Goal: Information Seeking & Learning: Understand process/instructions

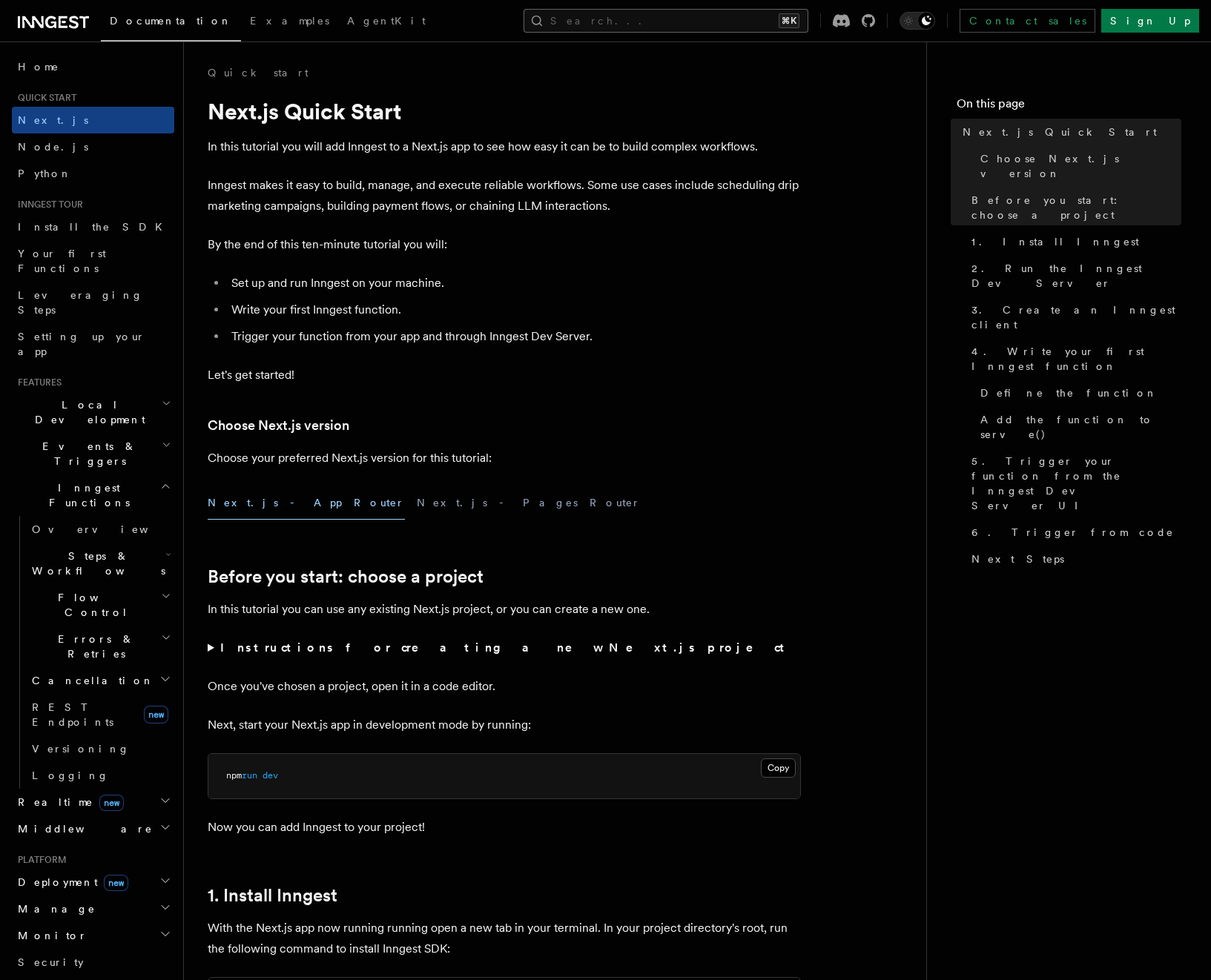
click at [667, 17] on button "Search... ⌘K" at bounding box center [666, 21] width 285 height 24
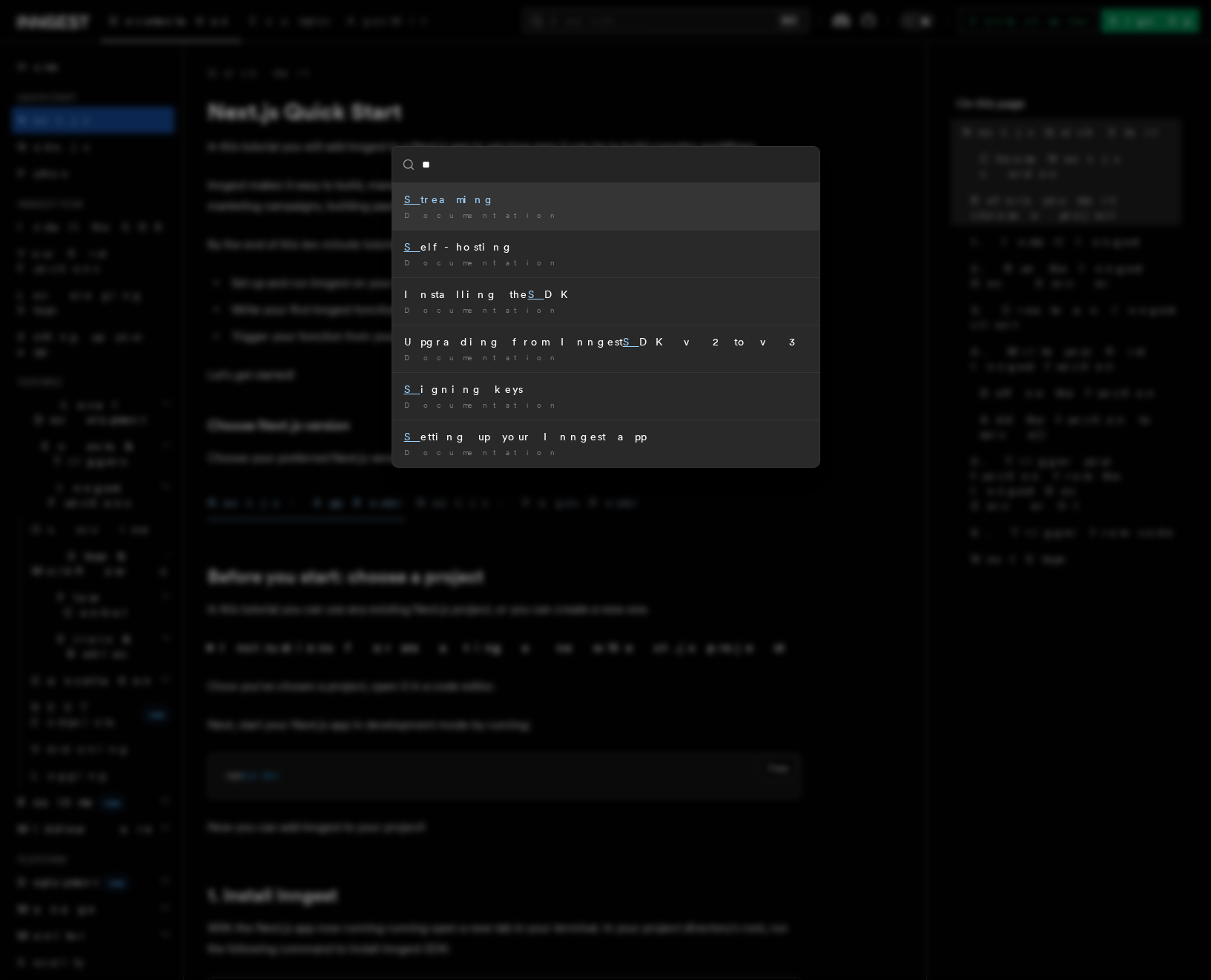
type input "***"
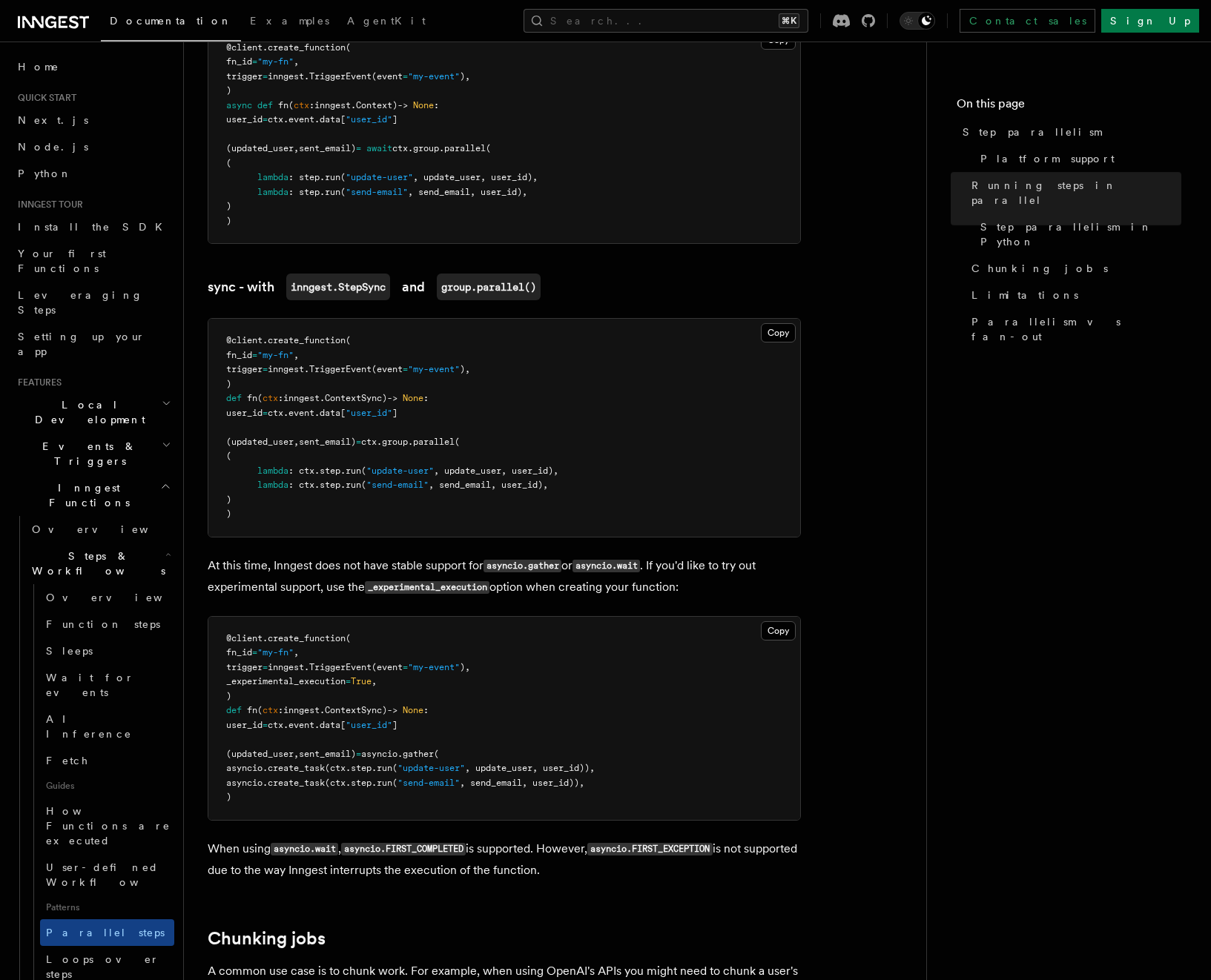
scroll to position [1305, 0]
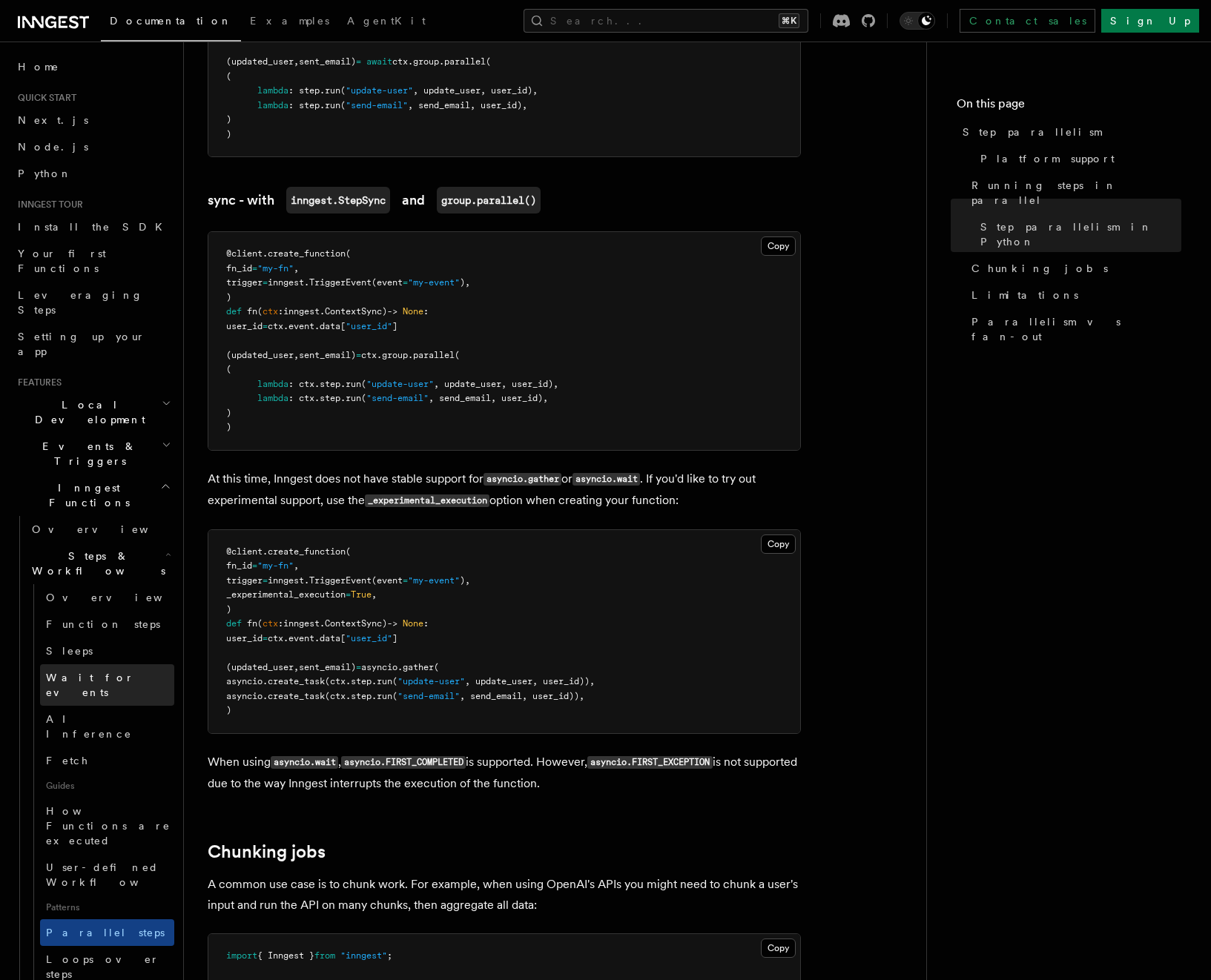
click at [104, 672] on span "Wait for events" at bounding box center [90, 685] width 88 height 26
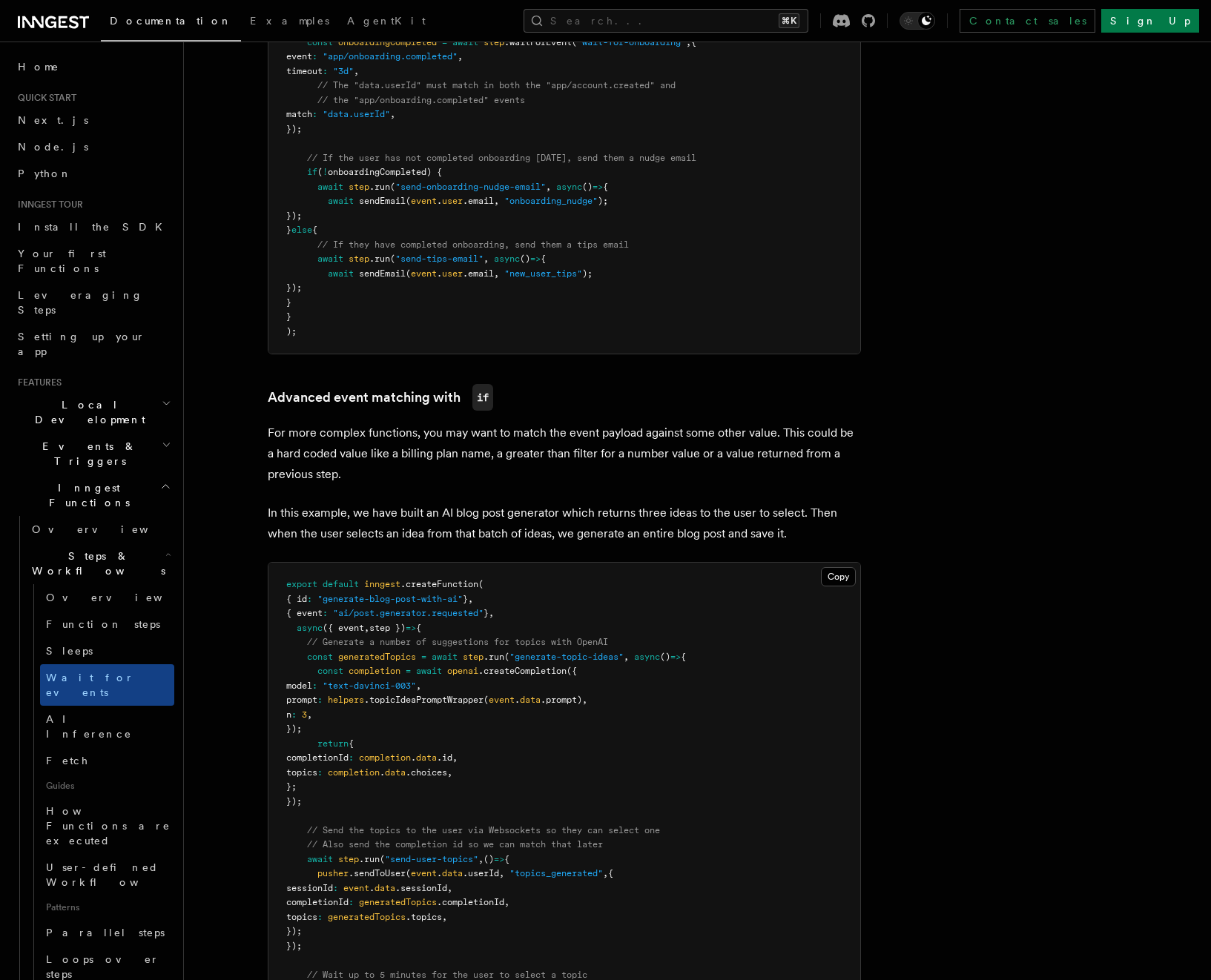
scroll to position [999, 0]
click at [100, 433] on h2 "Events & Triggers" at bounding box center [93, 454] width 163 height 41
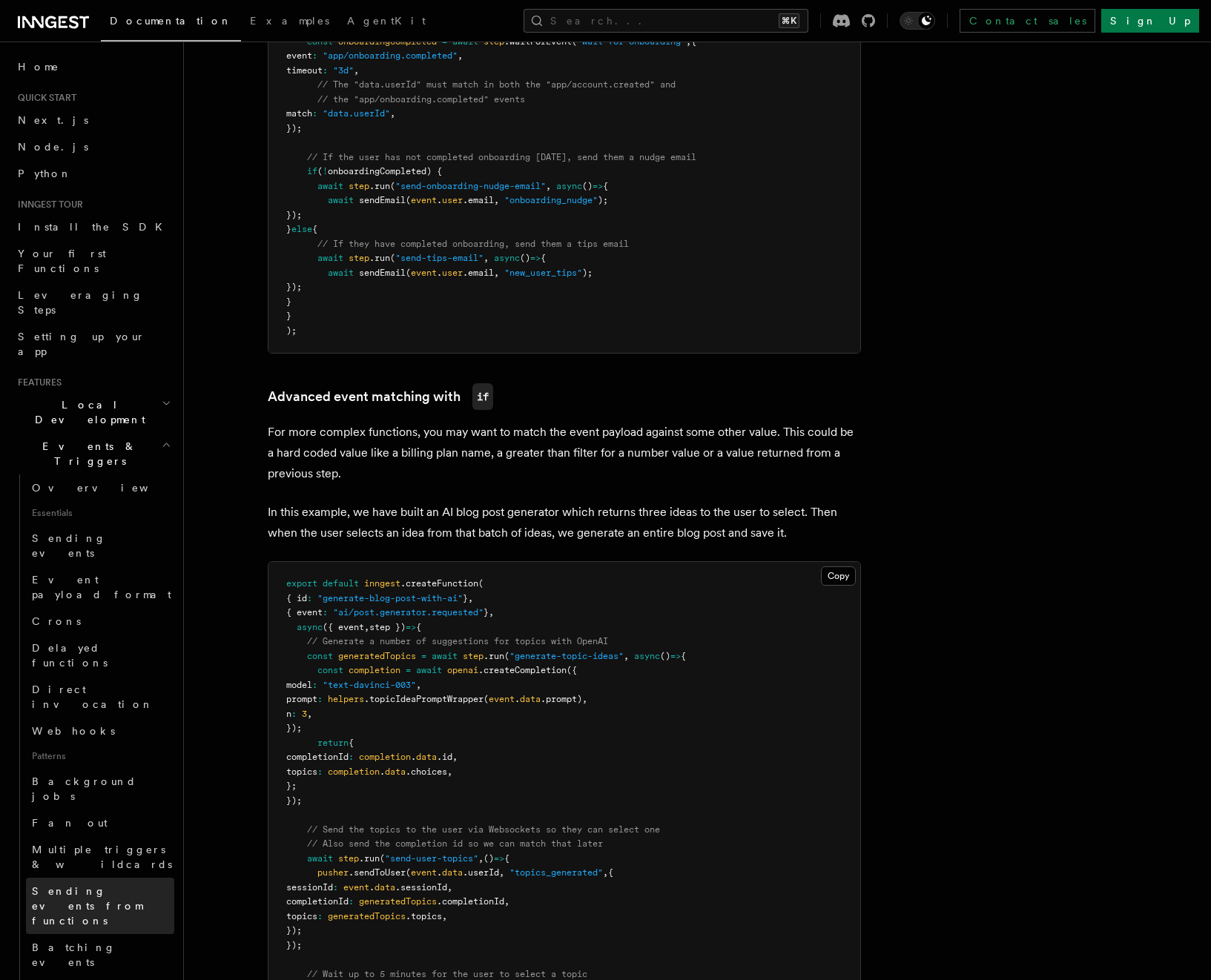
click at [77, 886] on span "Sending events from functions" at bounding box center [88, 906] width 111 height 41
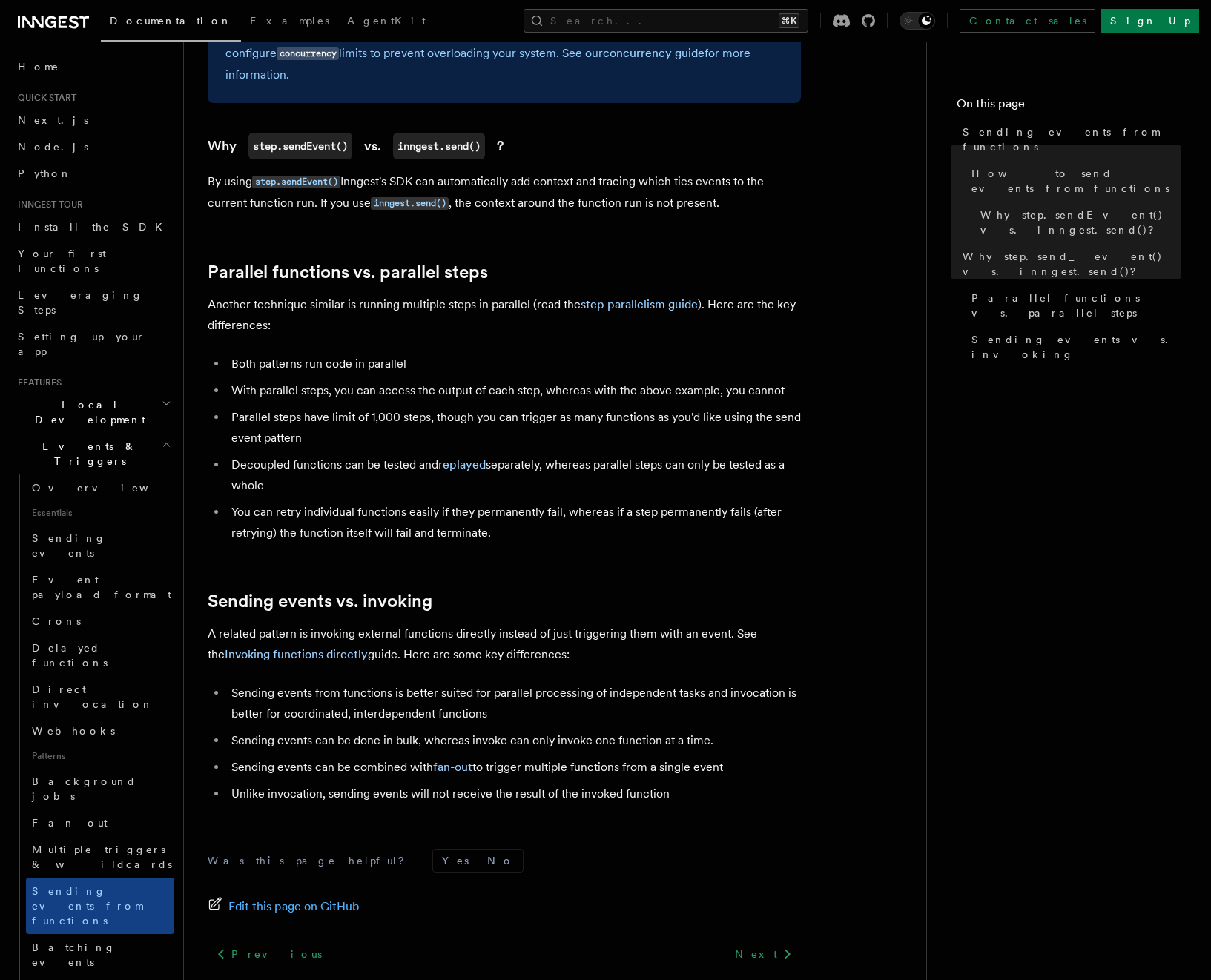
scroll to position [1612, 0]
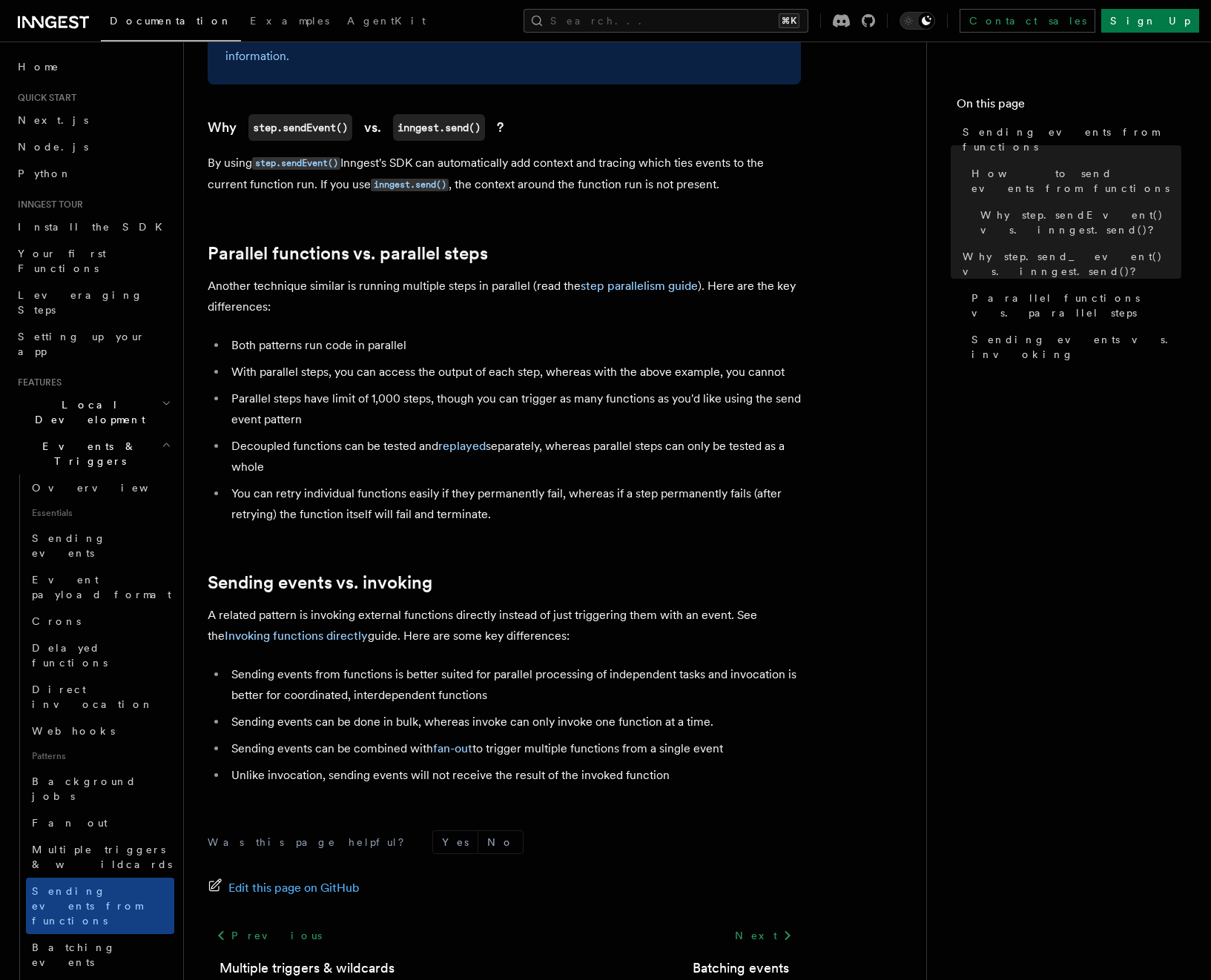
click at [102, 433] on h2 "Events & Triggers" at bounding box center [93, 454] width 163 height 41
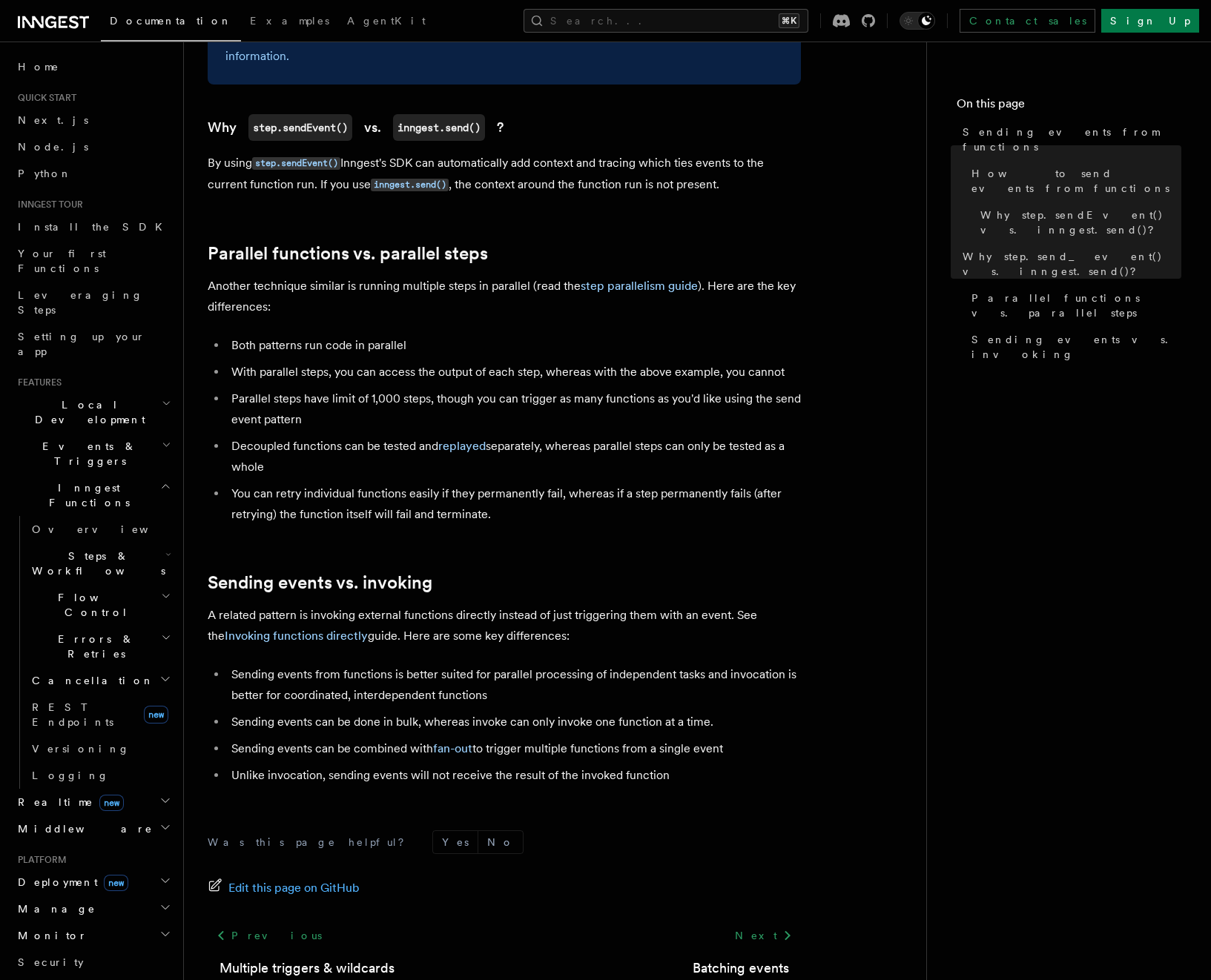
click at [88, 549] on span "Steps & Workflows" at bounding box center [95, 564] width 140 height 30
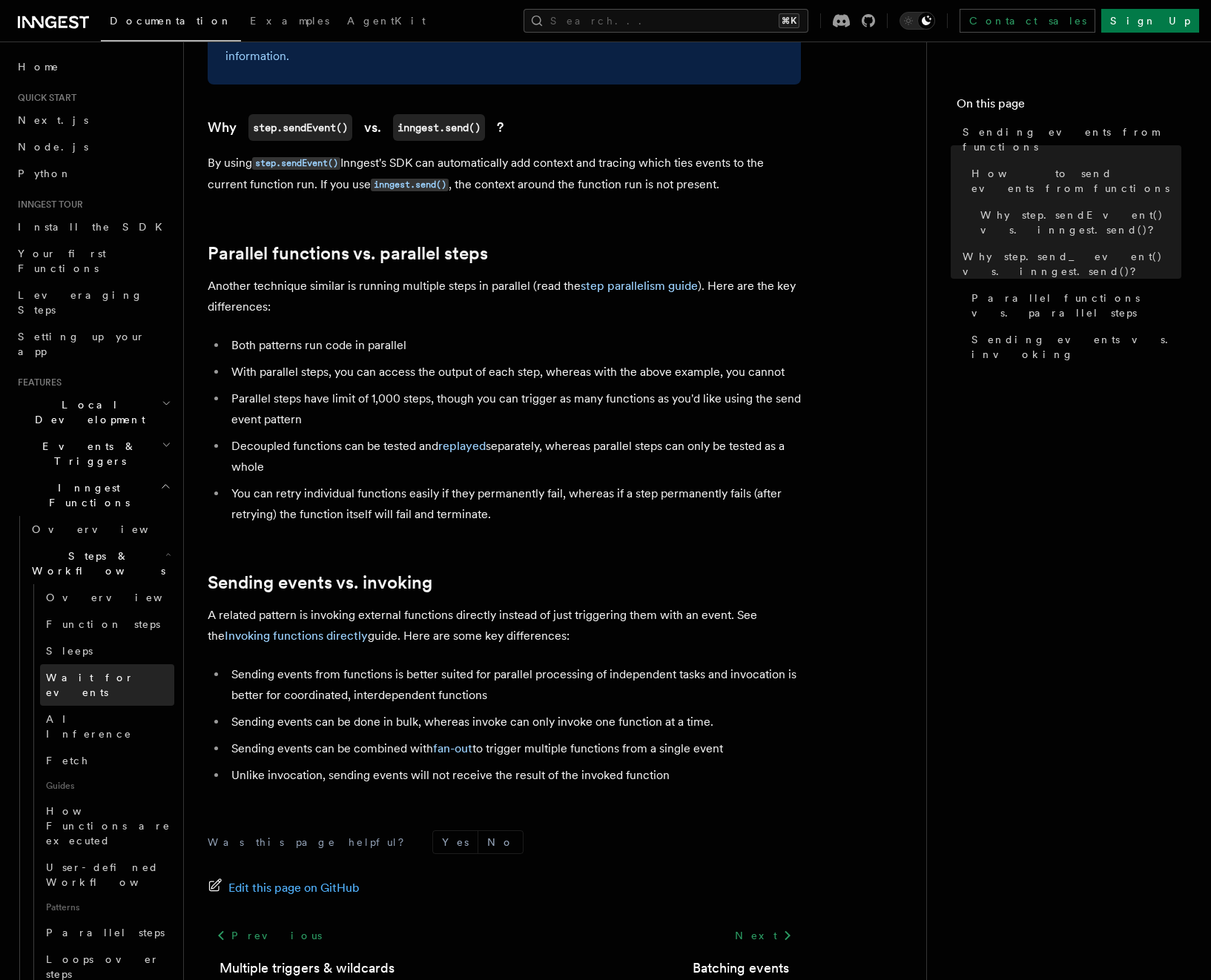
click at [78, 670] on span "Wait for events" at bounding box center [110, 685] width 128 height 30
